Goal: Navigation & Orientation: Find specific page/section

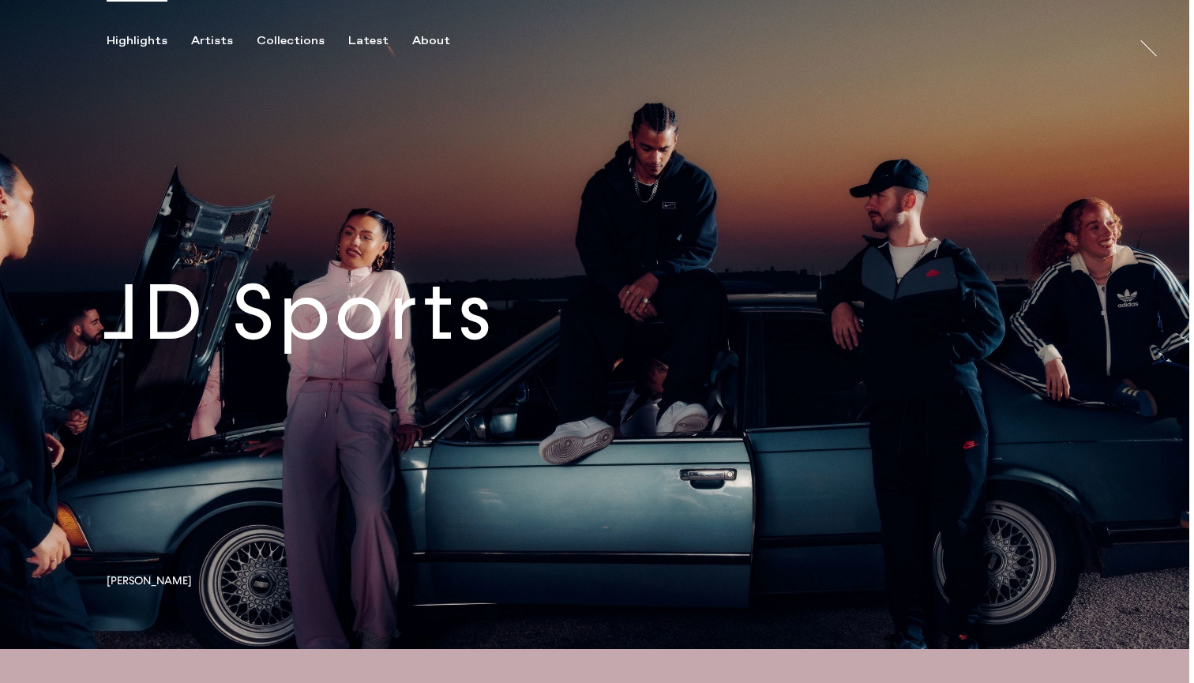
click at [159, 360] on link at bounding box center [594, 324] width 1189 height 649
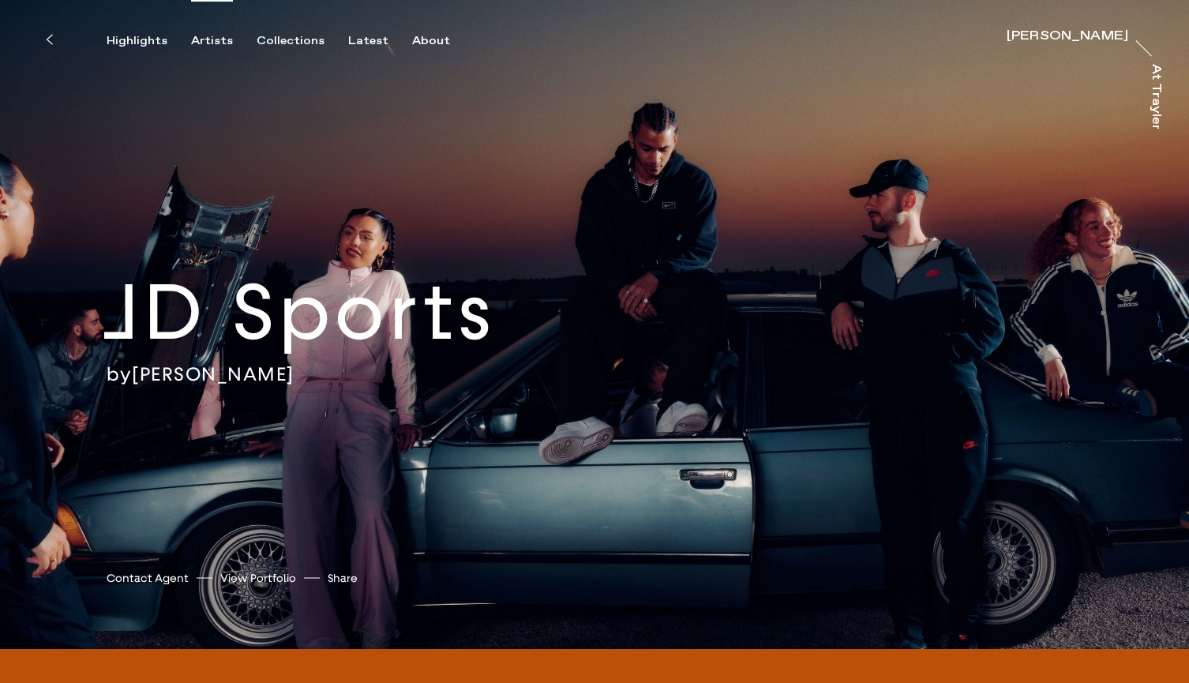
click at [202, 37] on div "Artists" at bounding box center [212, 41] width 42 height 14
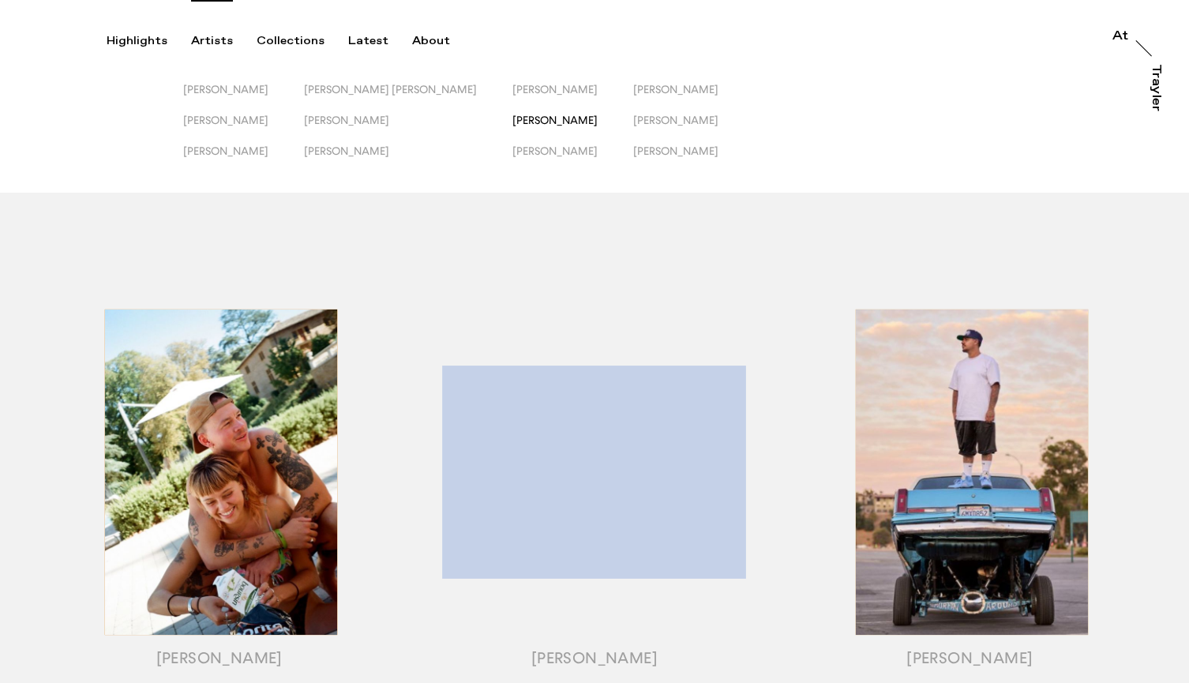
click at [512, 121] on span "[PERSON_NAME]" at bounding box center [554, 120] width 85 height 13
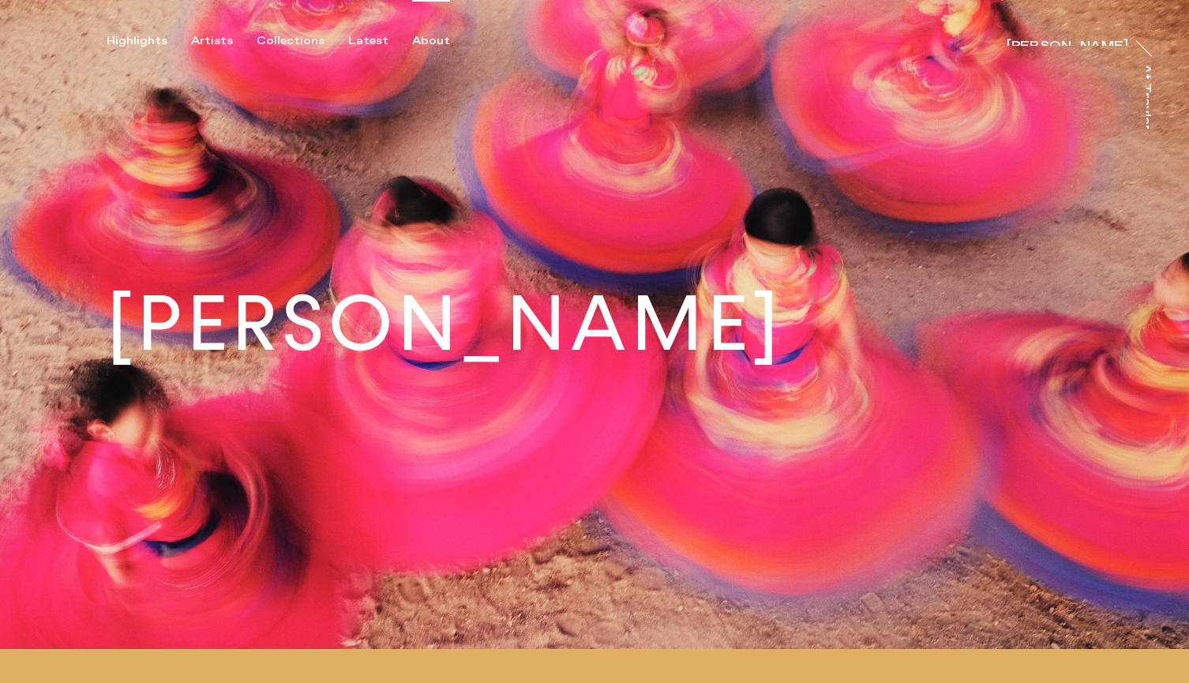
click at [428, 45] on div "About" at bounding box center [431, 41] width 38 height 14
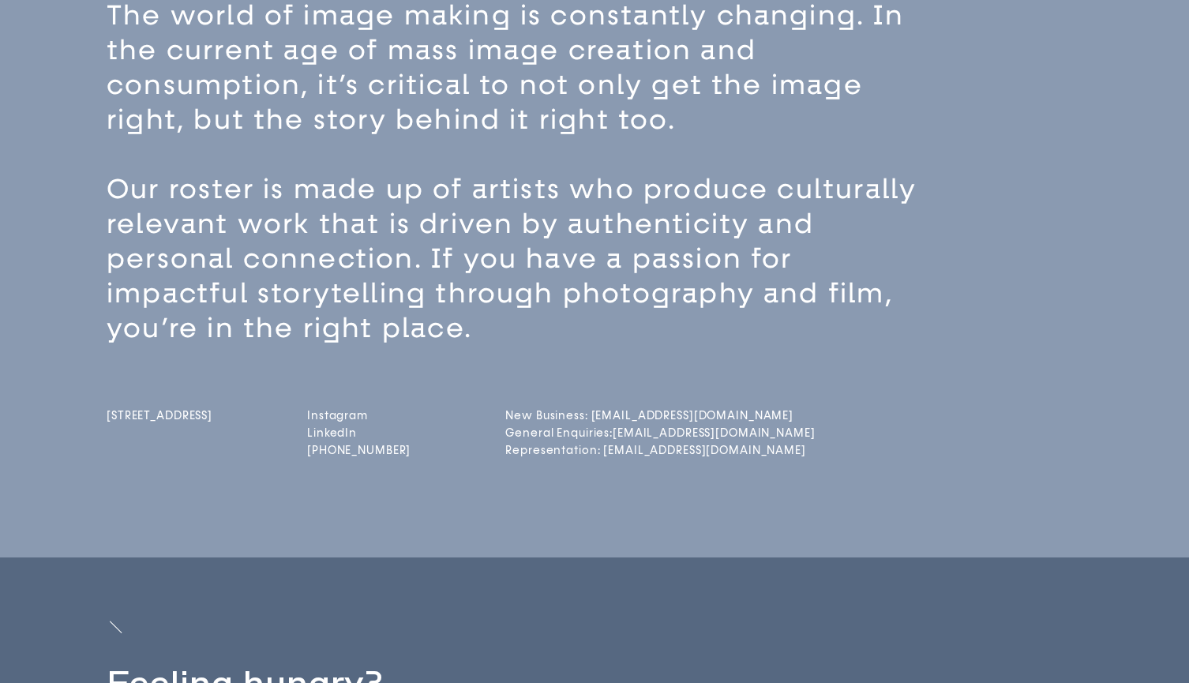
scroll to position [137, 0]
